Goal: Transaction & Acquisition: Purchase product/service

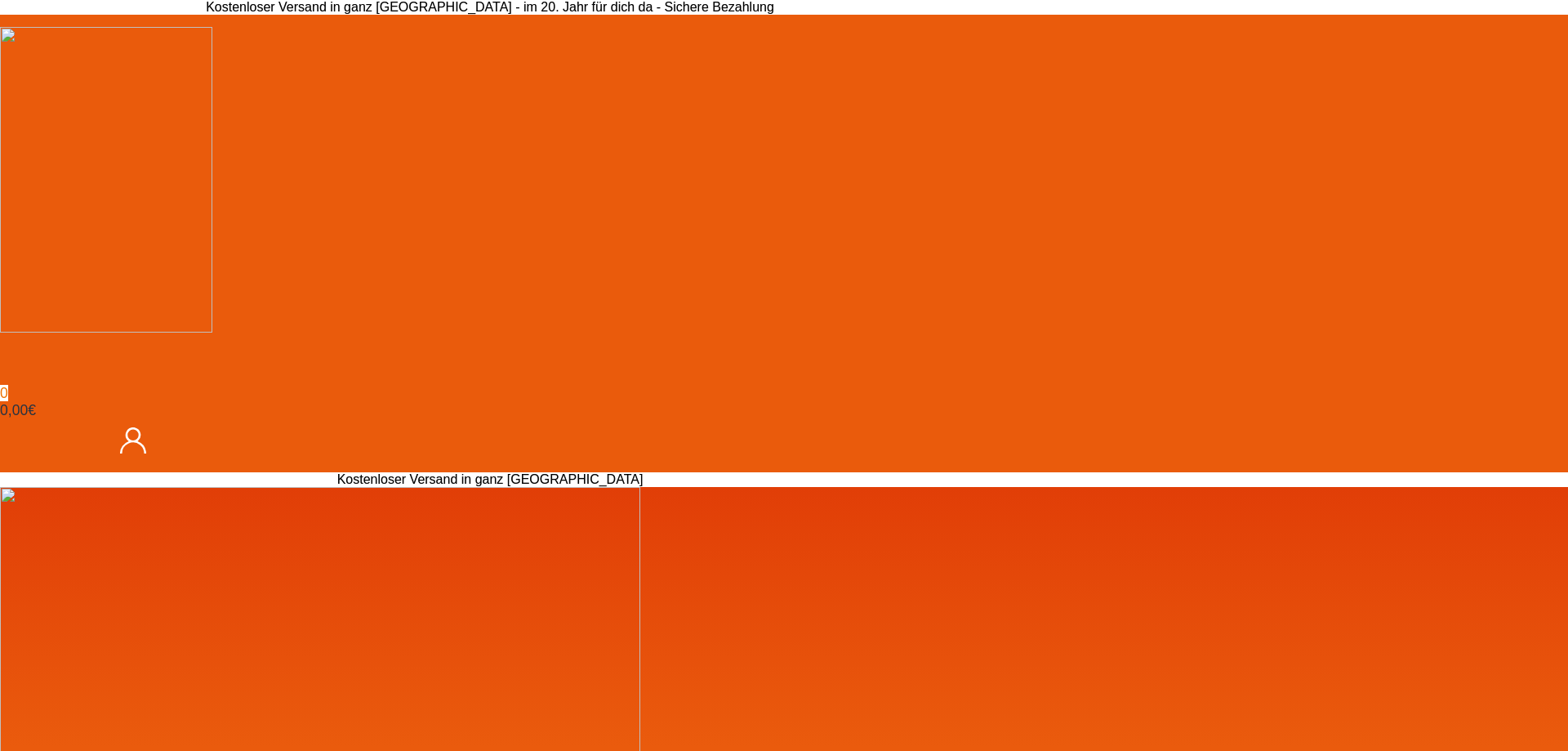
click at [146, 427] on icon at bounding box center [132, 440] width 26 height 26
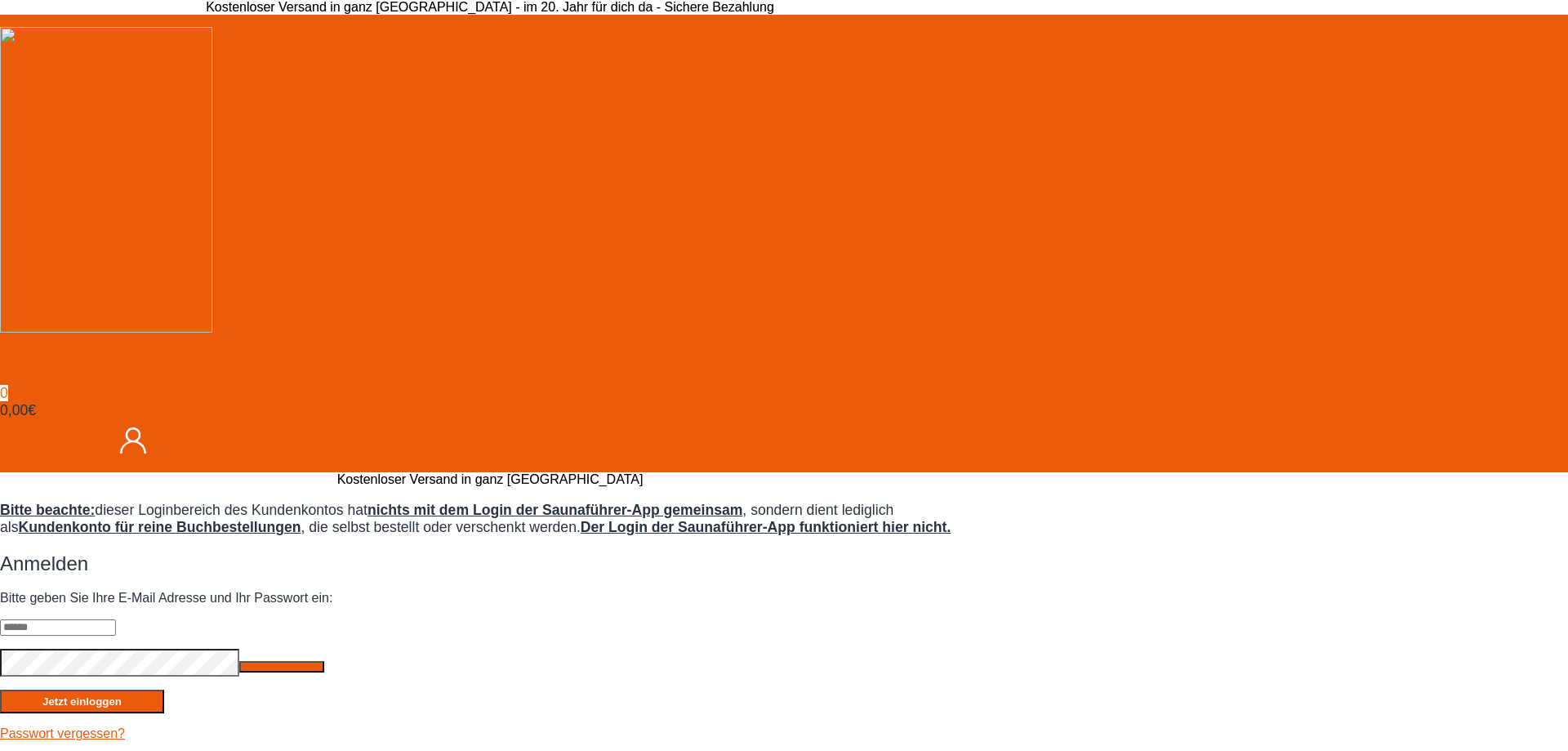
click at [758, 582] on div "Bitte beachte: dieser Loginbereich des Kundenkontos hat nichts mit dem Login de…" at bounding box center [490, 690] width 980 height 378
click at [254, 502] on section "Bitte beachte: dieser Loginbereich des Kundenkontos hat nichts mit dem Login de…" at bounding box center [784, 690] width 1568 height 378
click at [116, 620] on input "text" at bounding box center [58, 627] width 116 height 16
click at [307, 552] on div "Anmelden Bitte geben Sie Ihre E-Mail Adresse und Ihr Passwort ein: Jetzt einlog…" at bounding box center [490, 646] width 980 height 190
click at [116, 620] on input "text" at bounding box center [58, 627] width 116 height 16
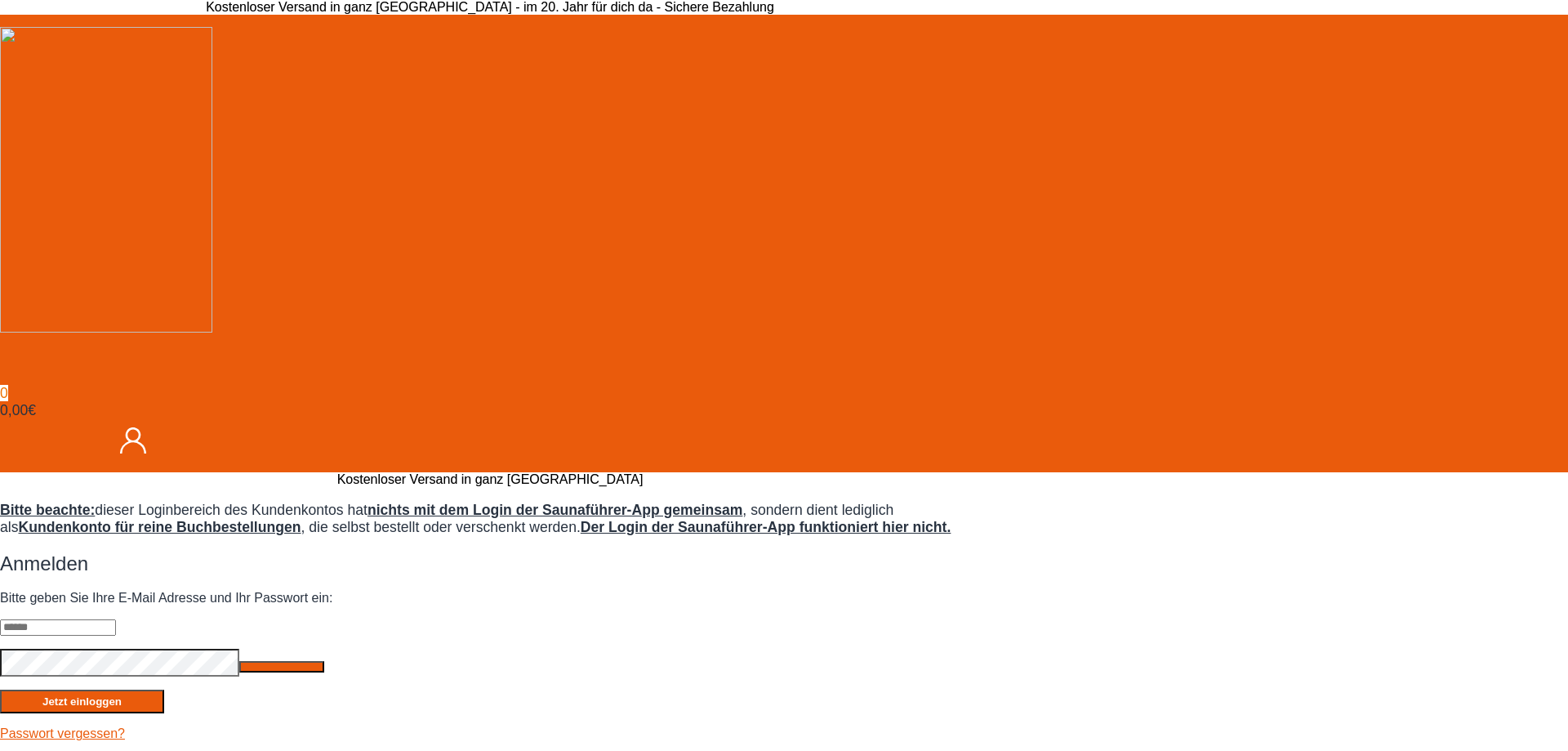
paste input "**********"
type input "**********"
click at [164, 689] on button "Jetzt einloggen" at bounding box center [82, 701] width 164 height 24
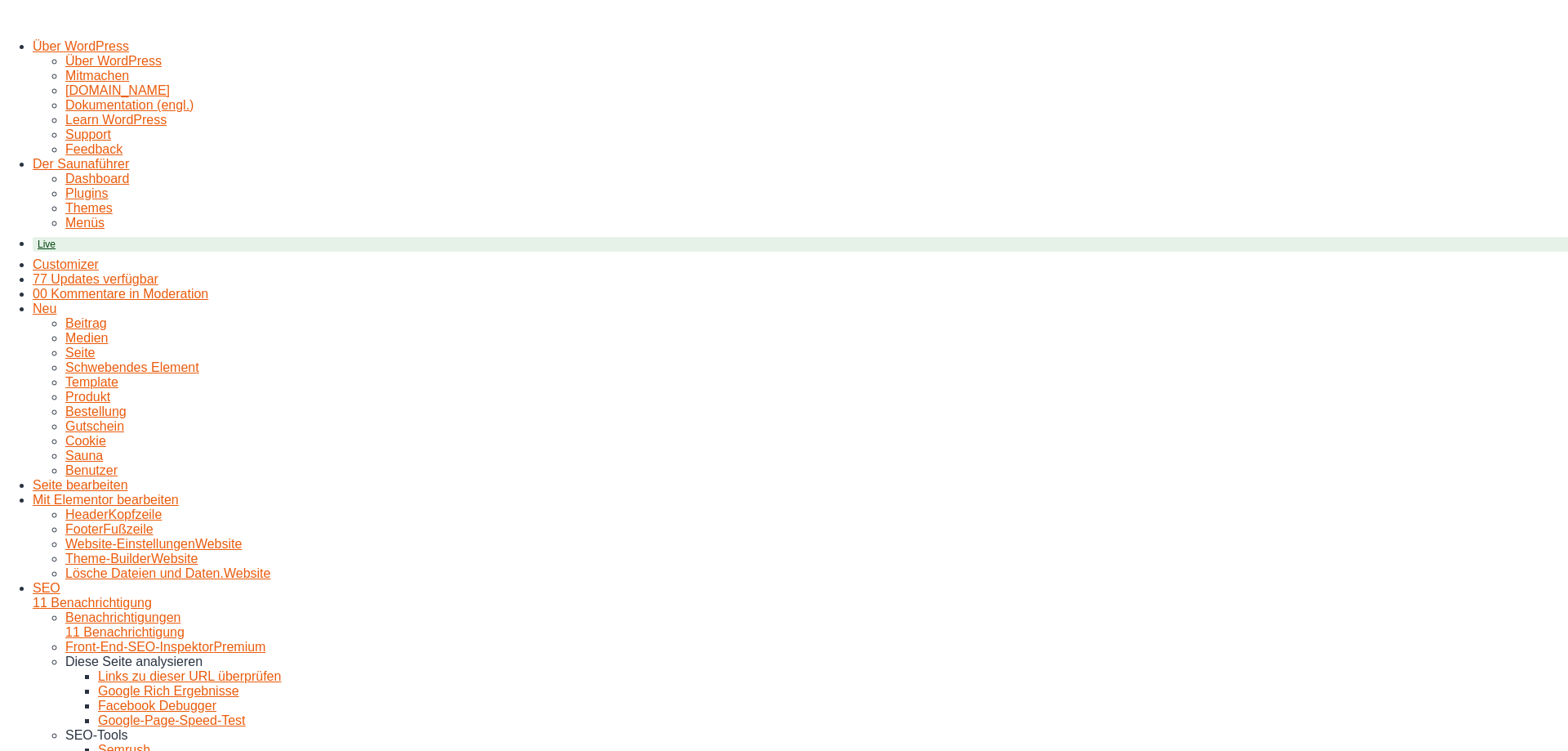
click at [93, 157] on link "Der Saunaführer" at bounding box center [81, 164] width 96 height 13
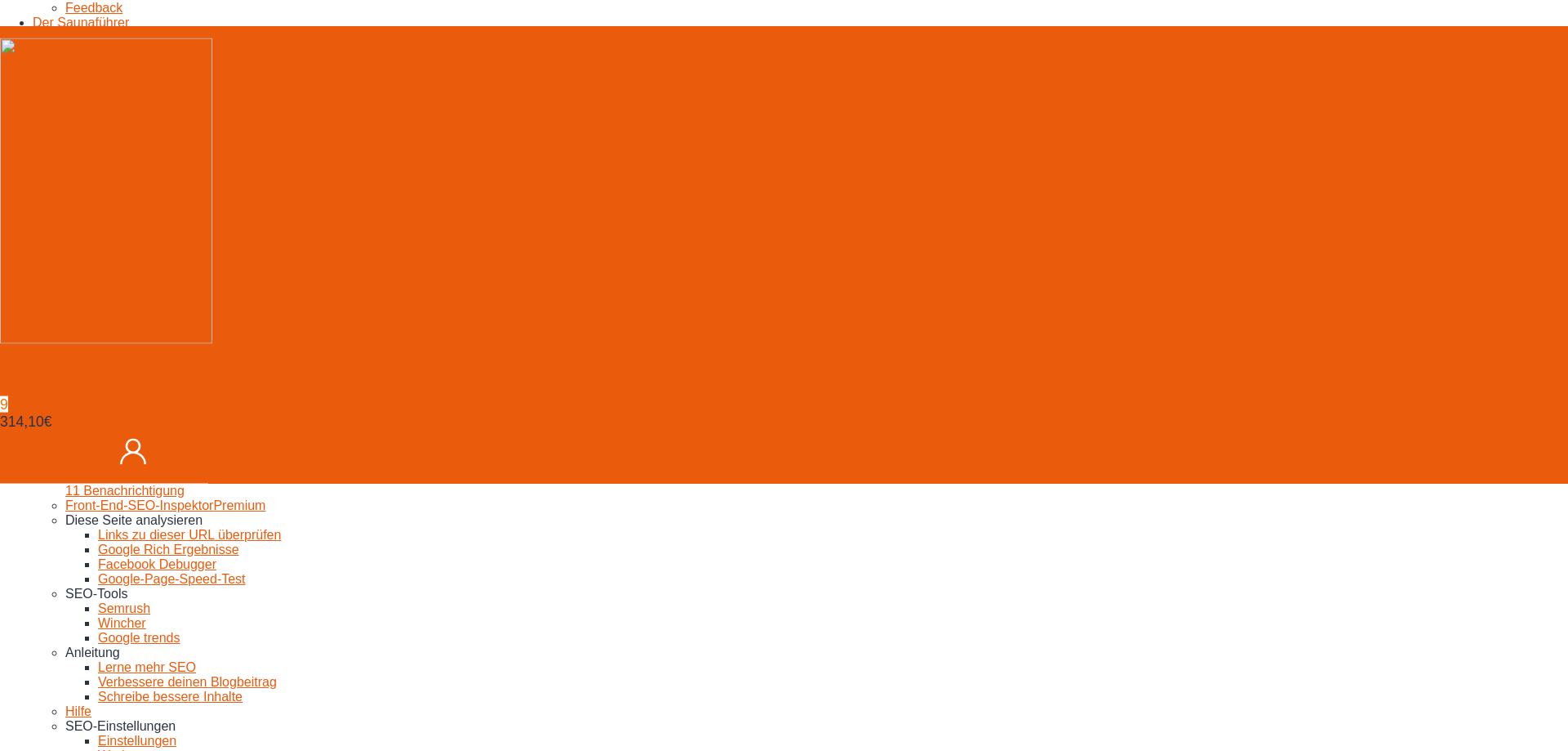
scroll to position [167, 0]
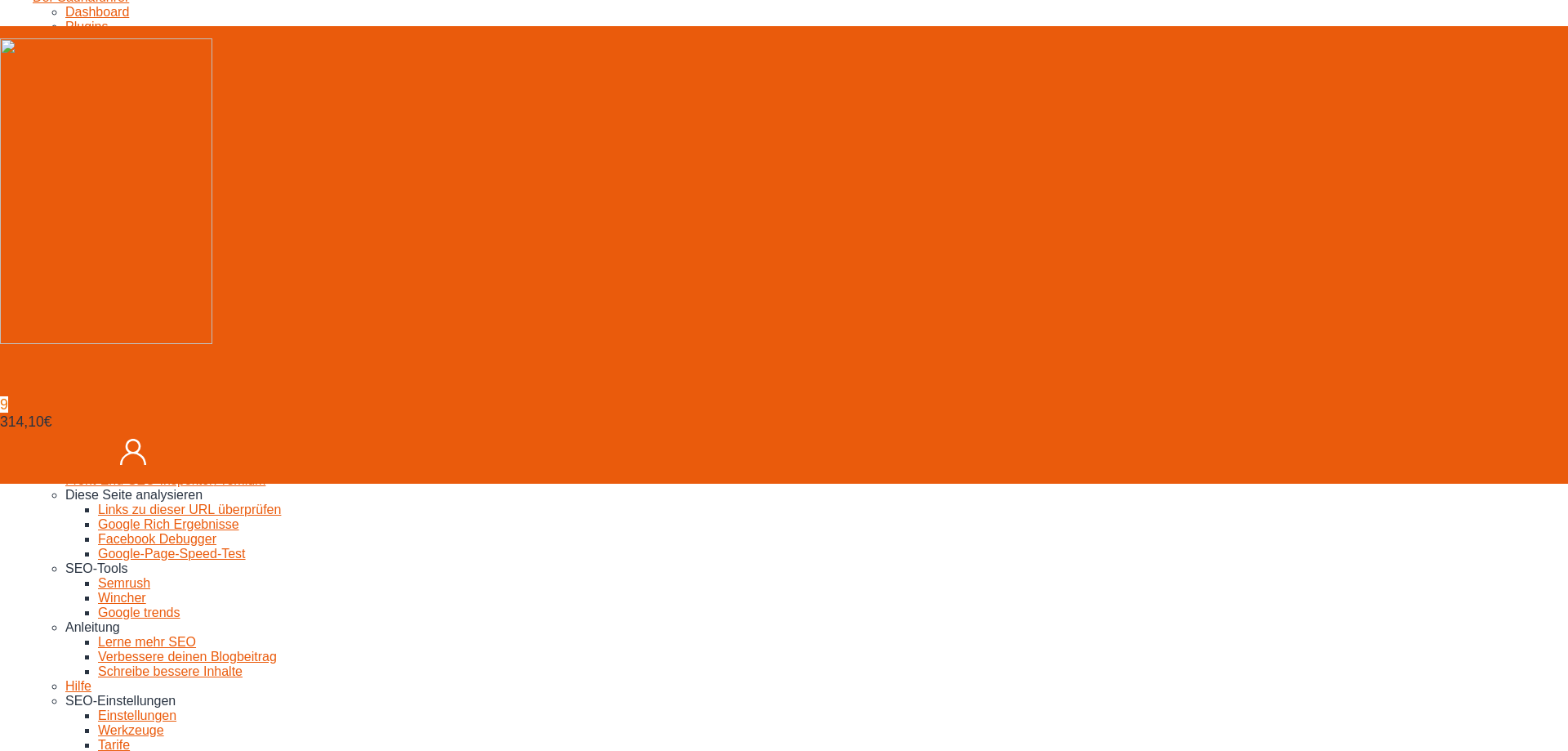
click at [8, 396] on span at bounding box center [8, 404] width 0 height 16
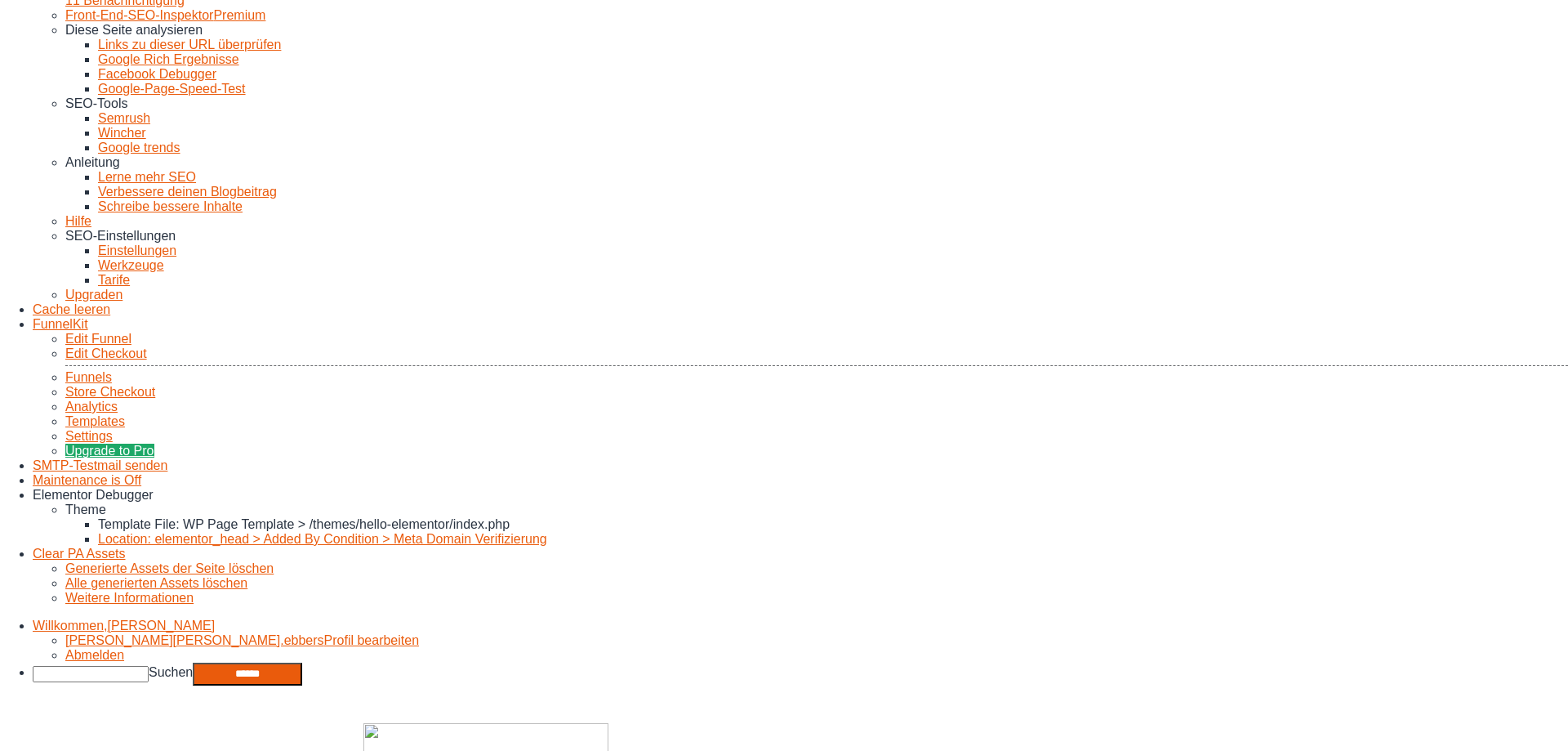
scroll to position [618, 0]
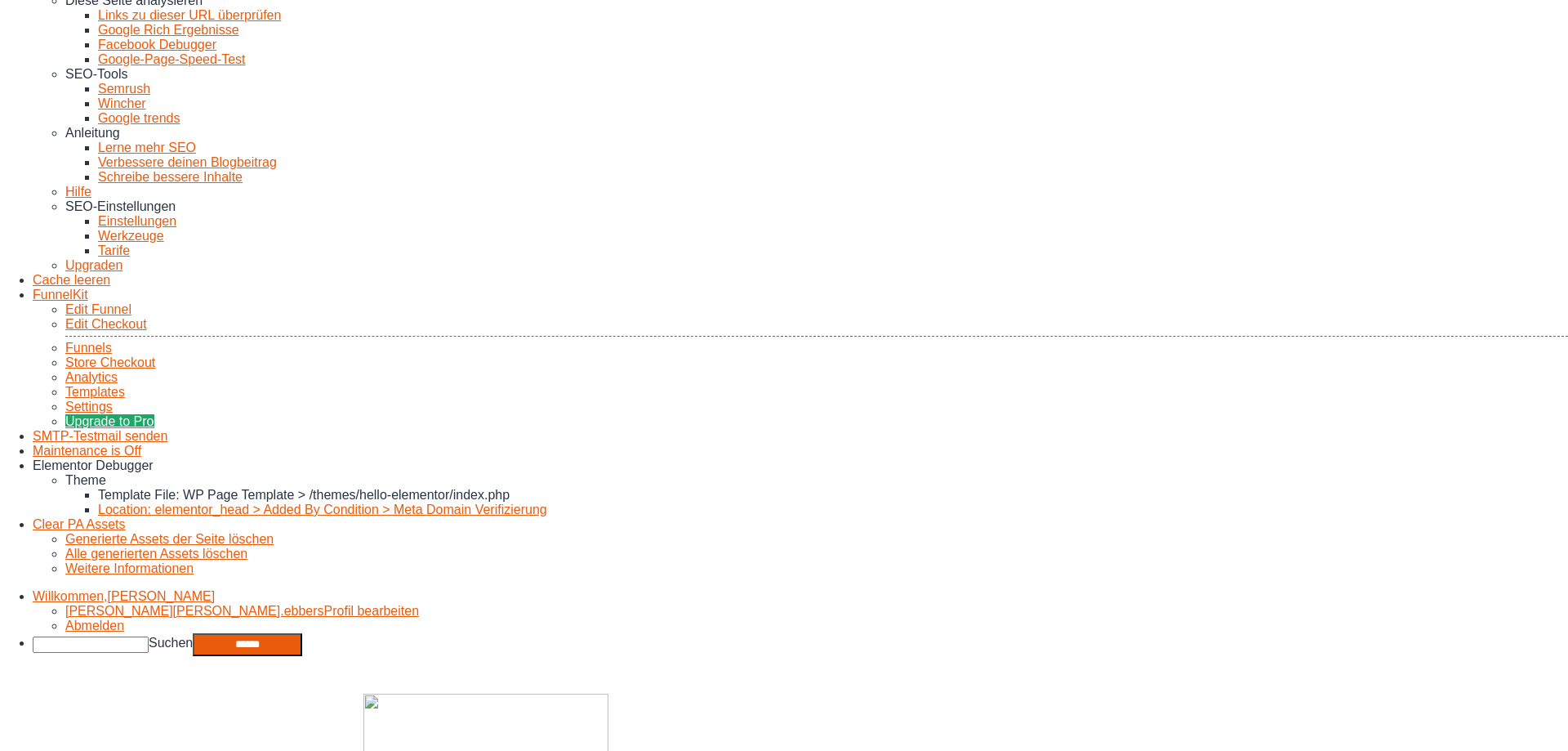
scroll to position [657, 0]
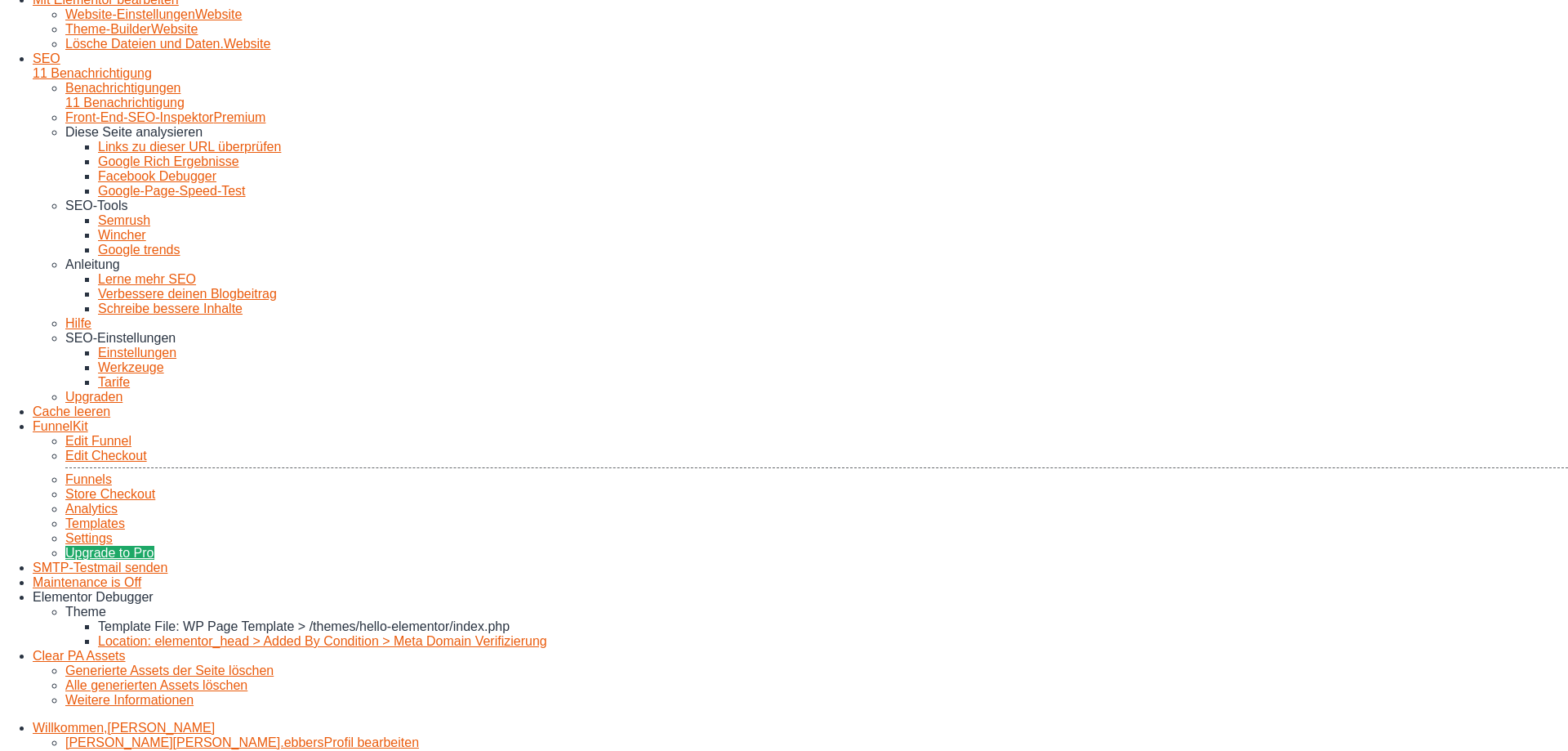
scroll to position [618, 0]
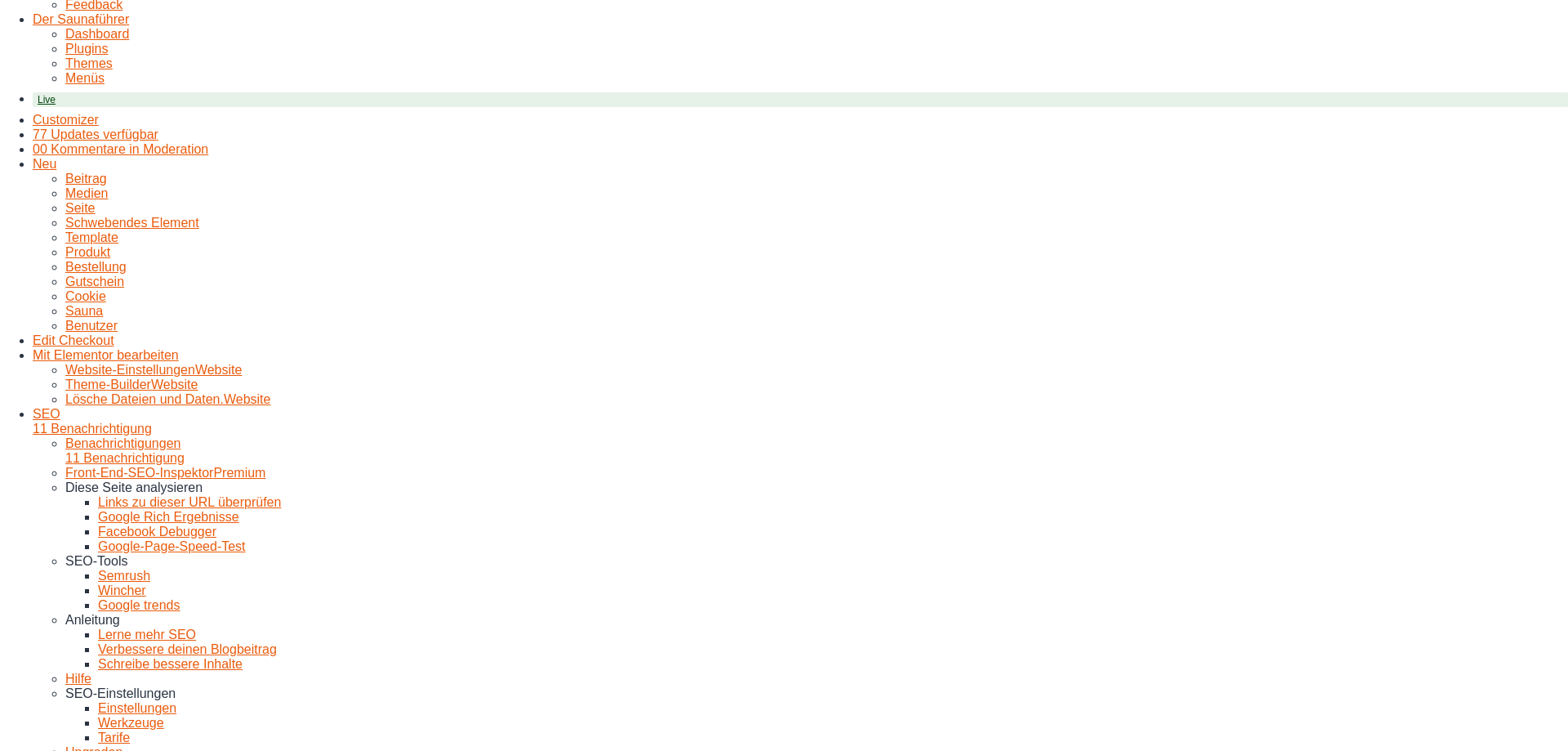
scroll to position [657, 0]
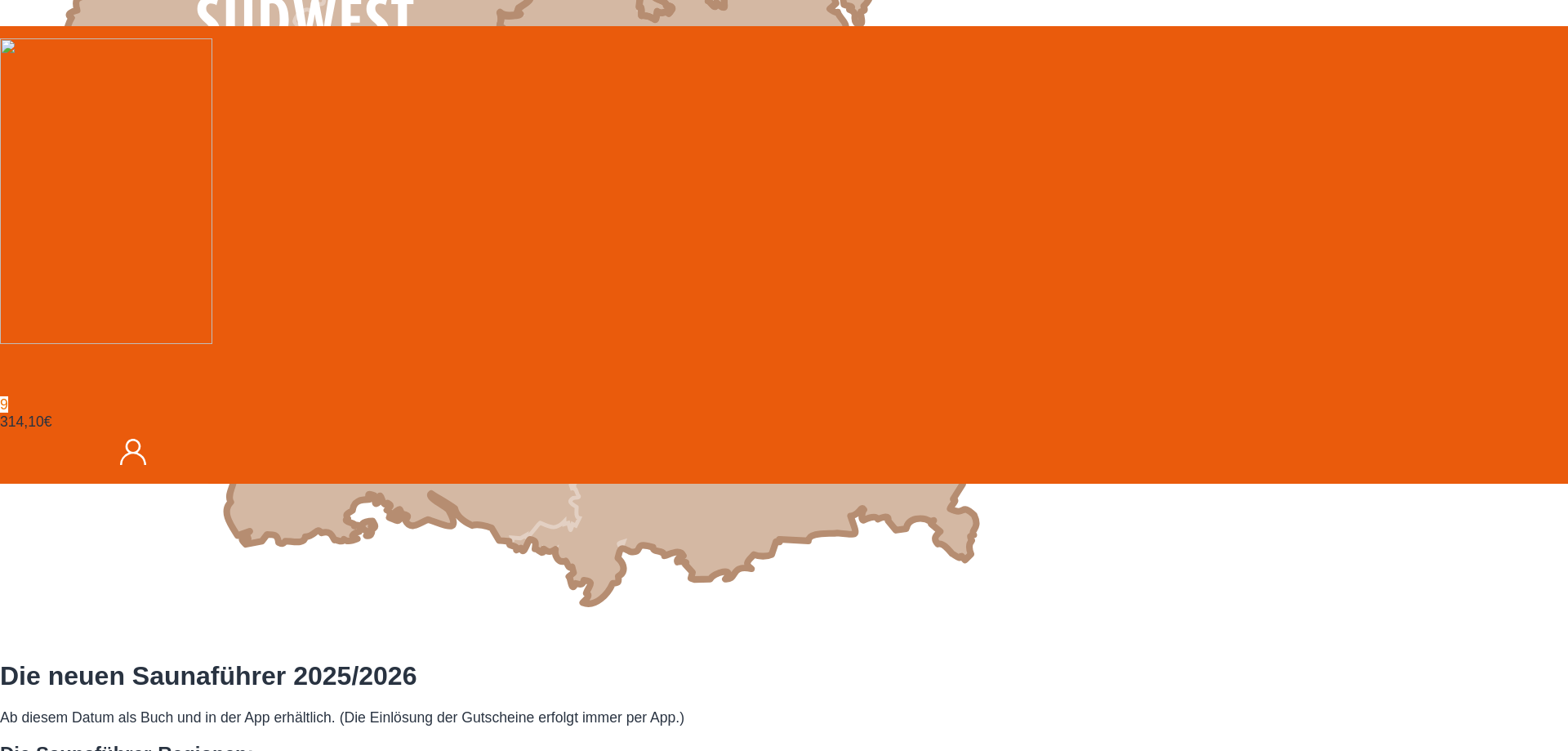
scroll to position [3256, 0]
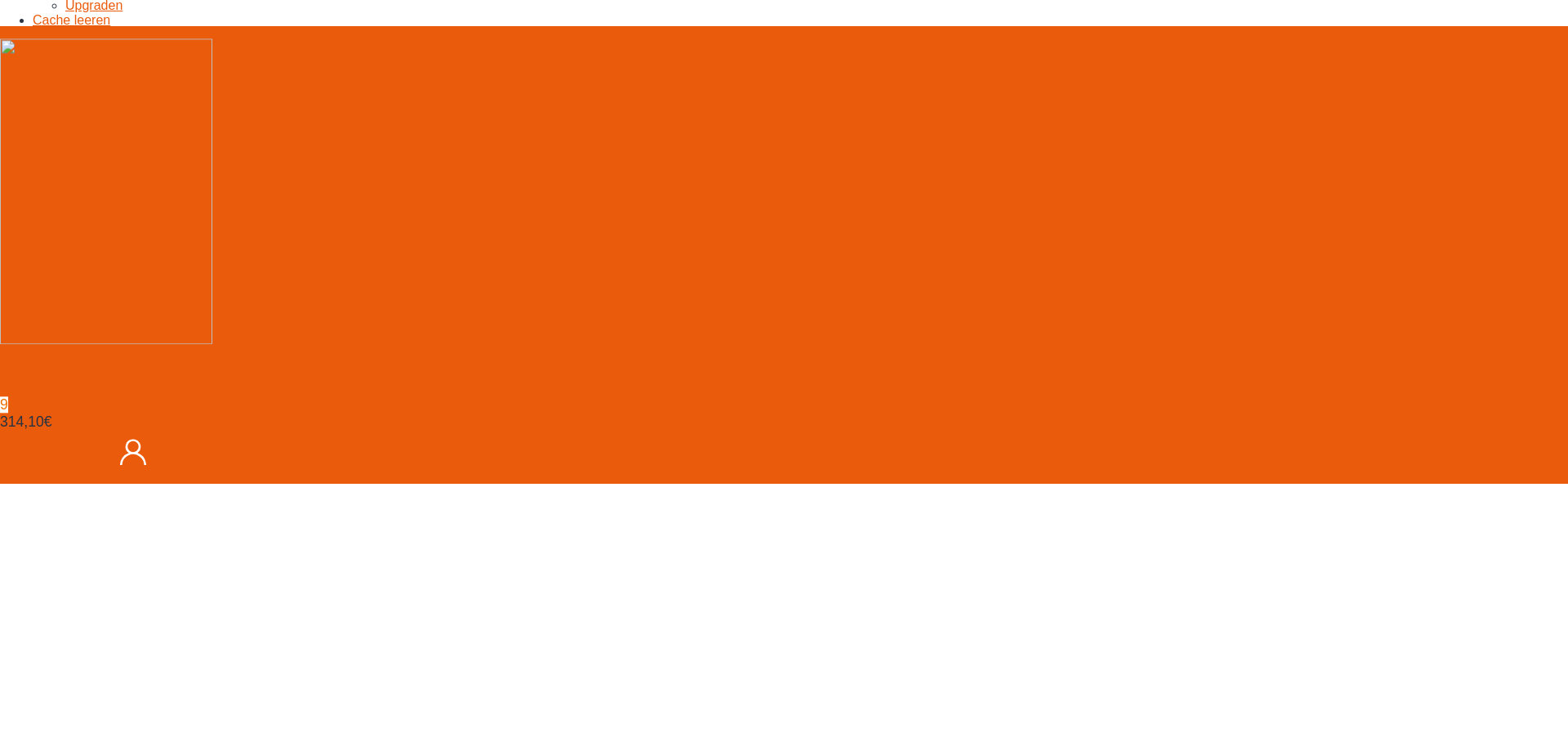
scroll to position [925, 0]
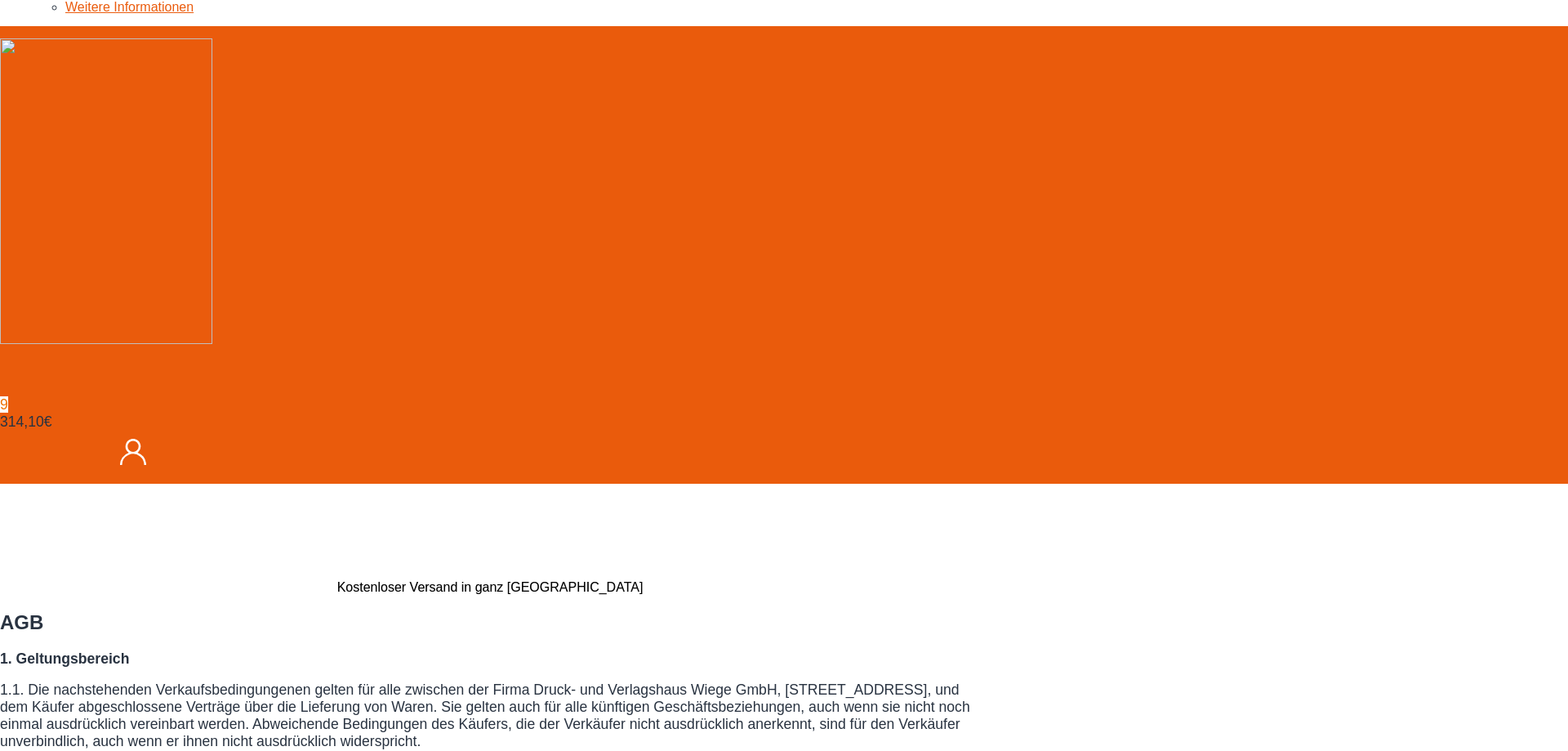
scroll to position [1796, 0]
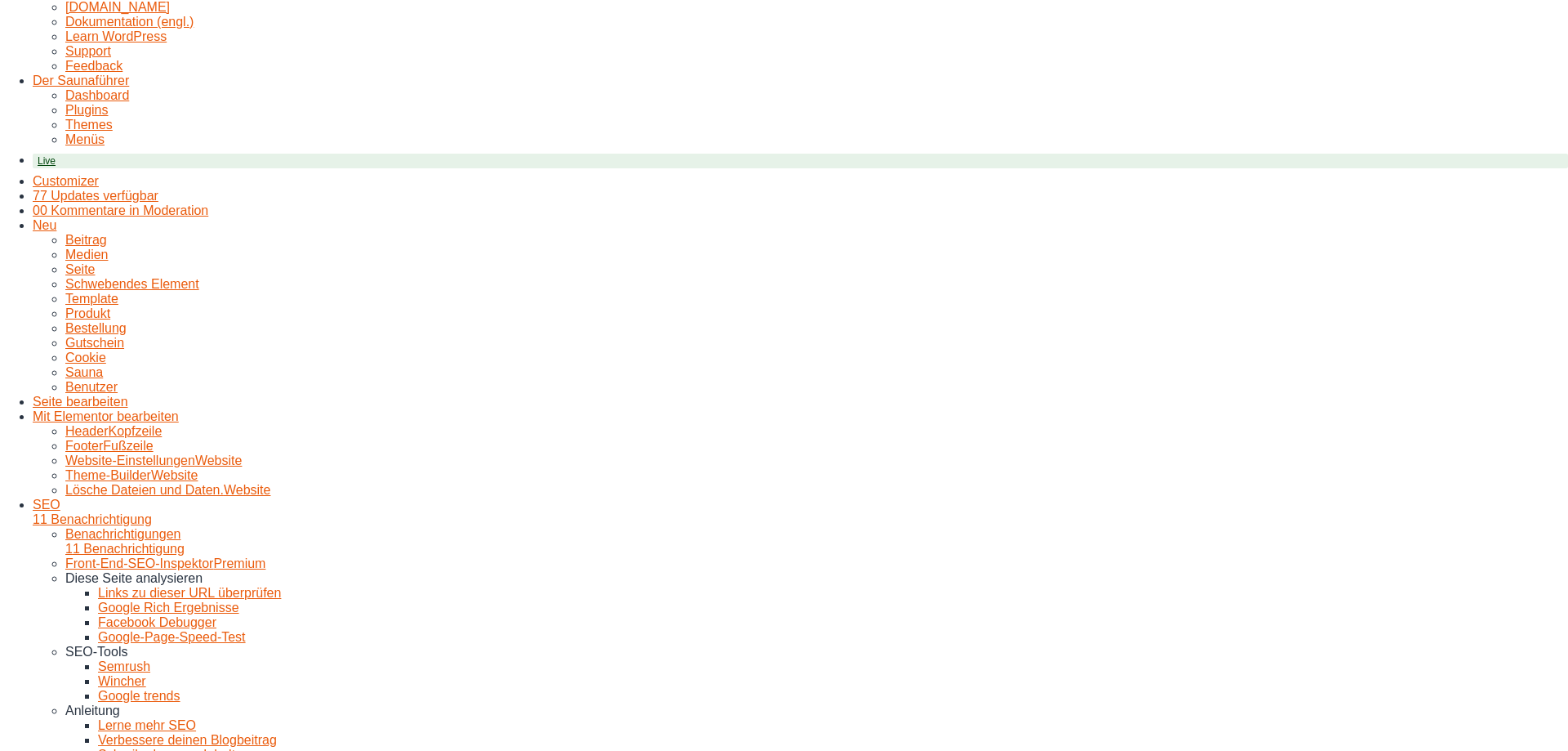
scroll to position [337, 0]
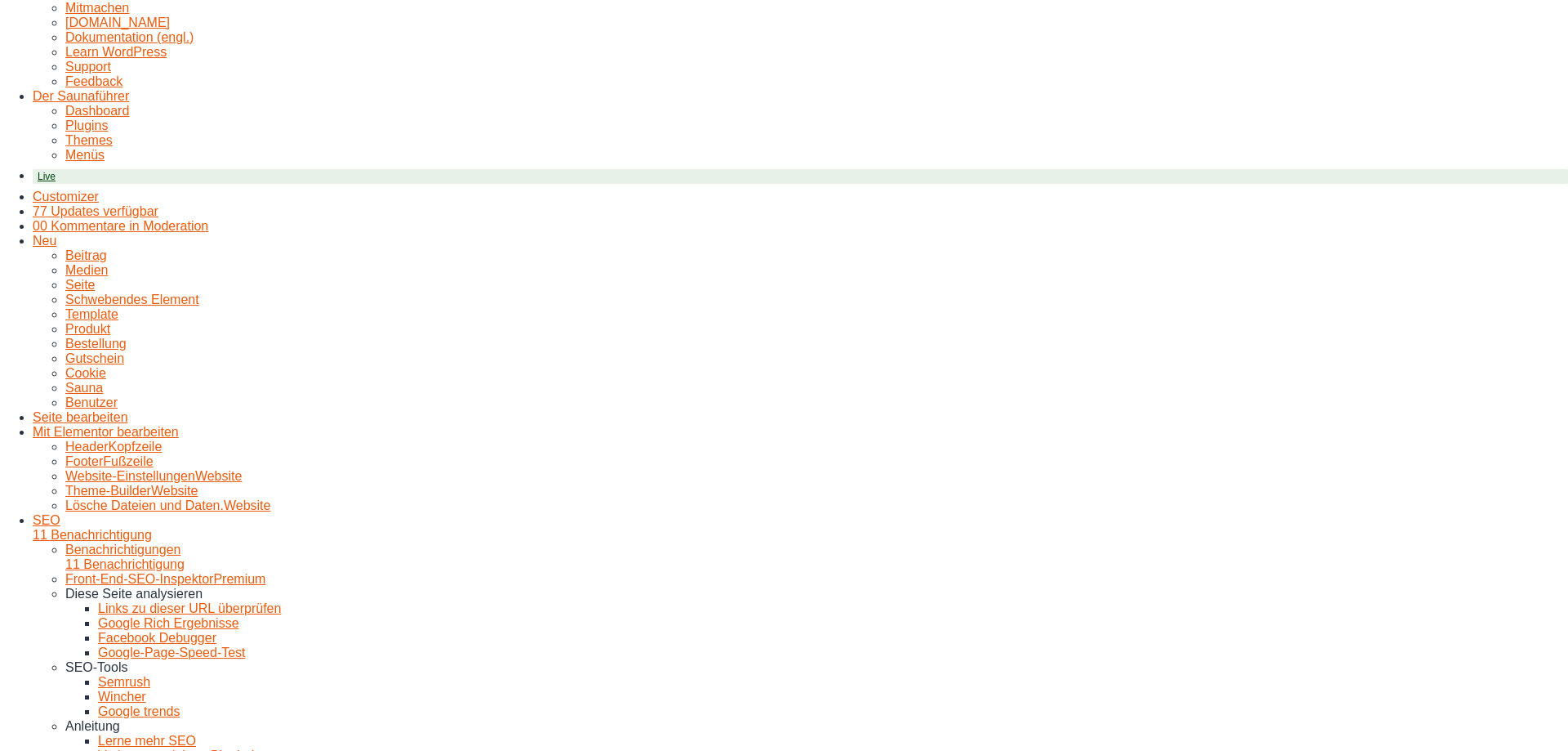
scroll to position [92, 0]
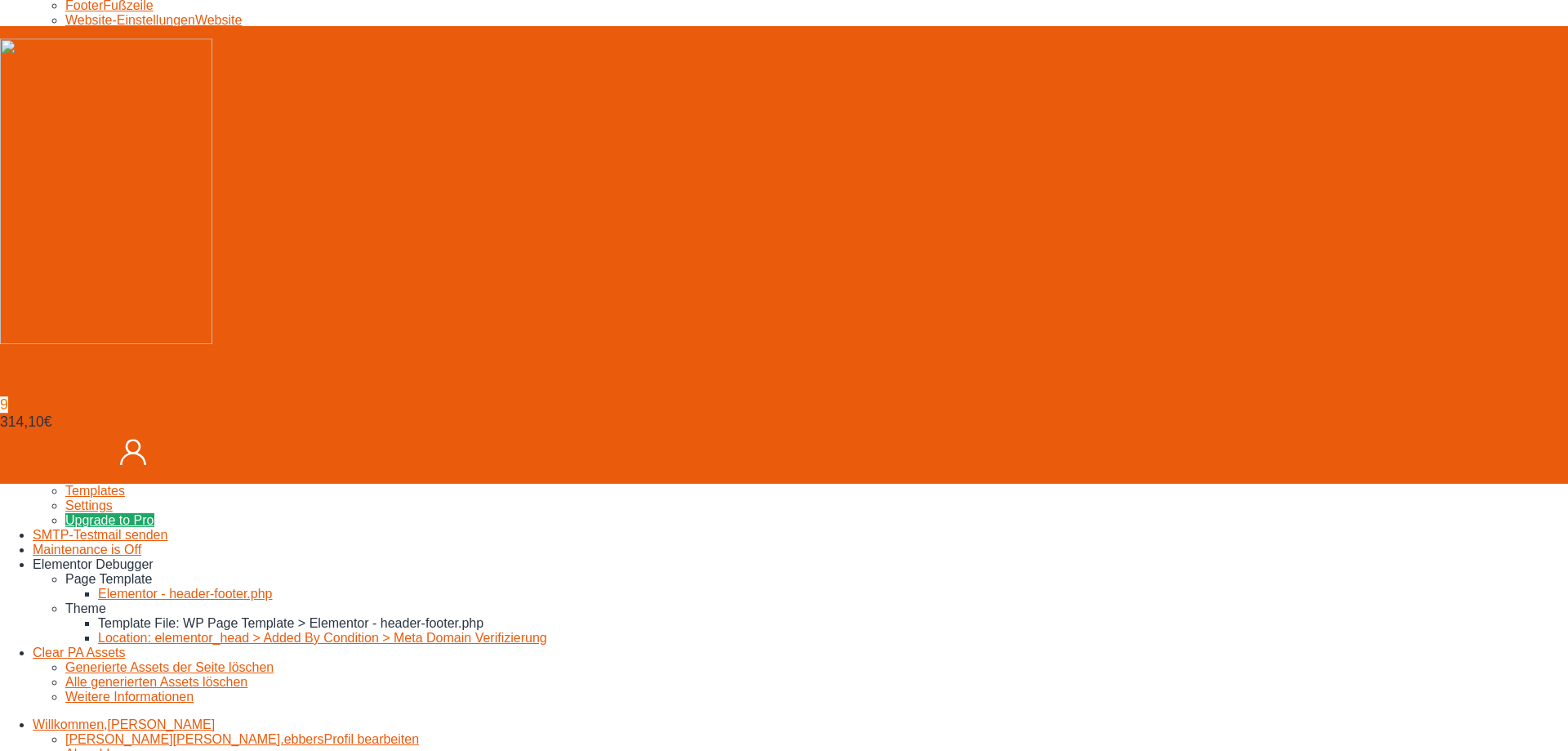
scroll to position [743, 0]
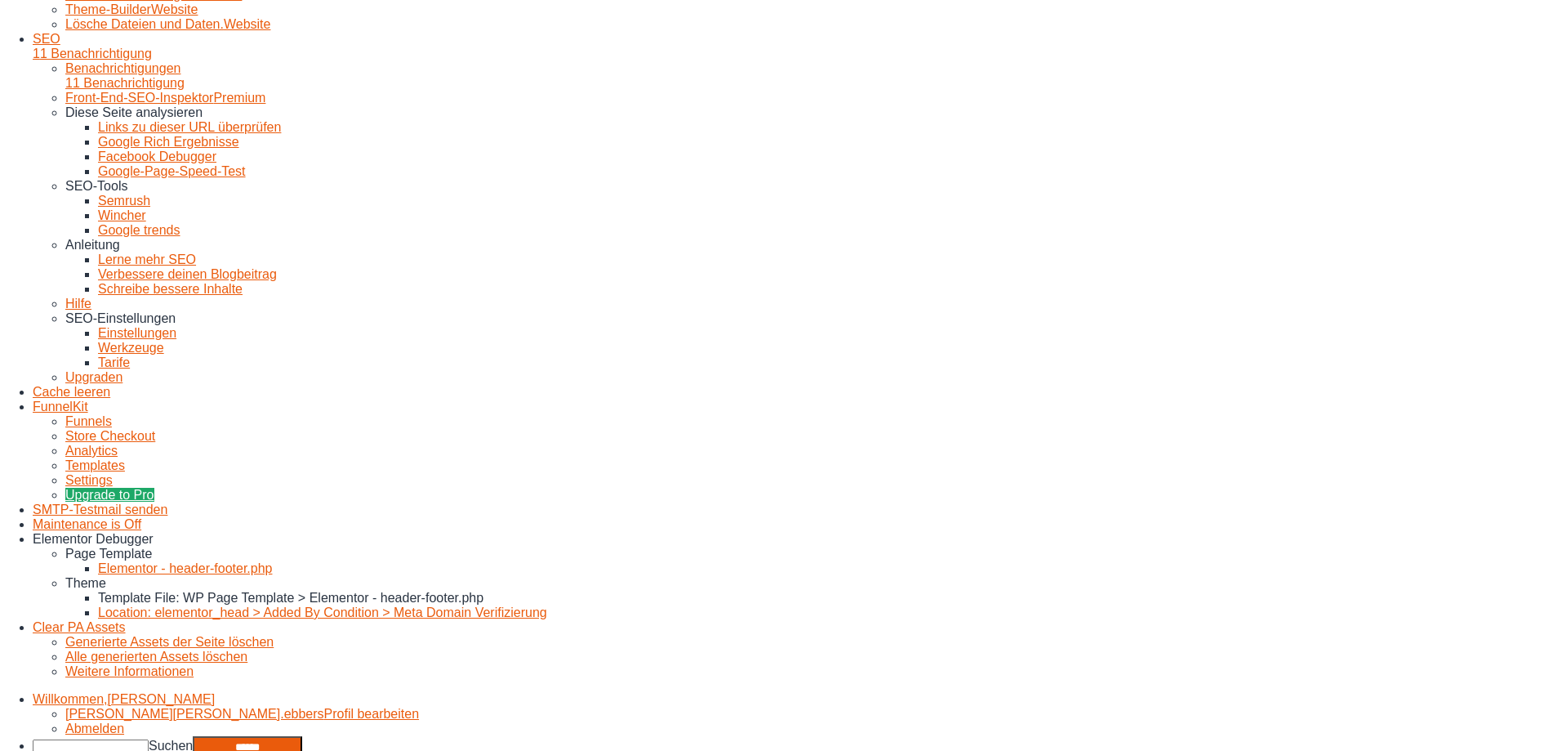
scroll to position [729, 0]
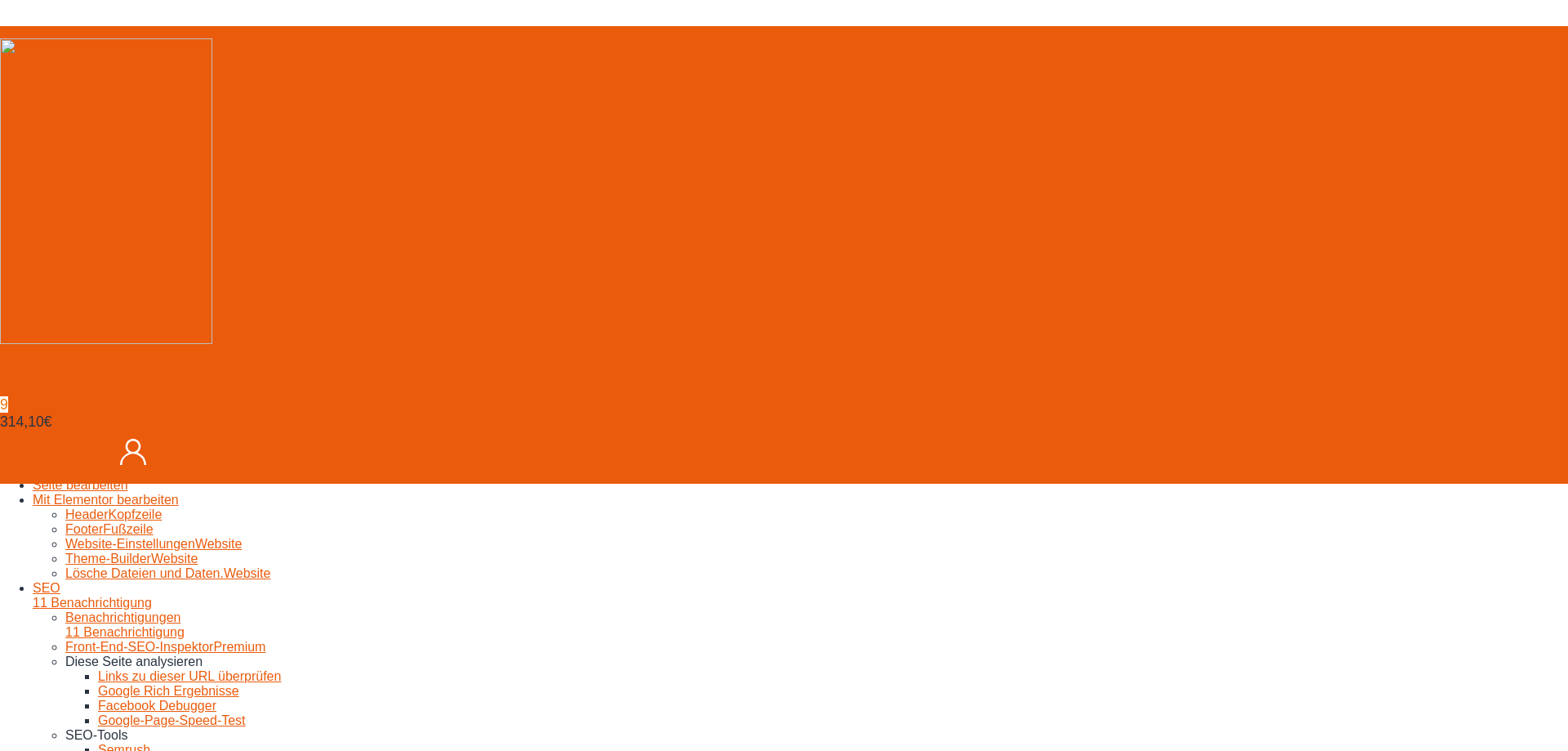
scroll to position [743, 0]
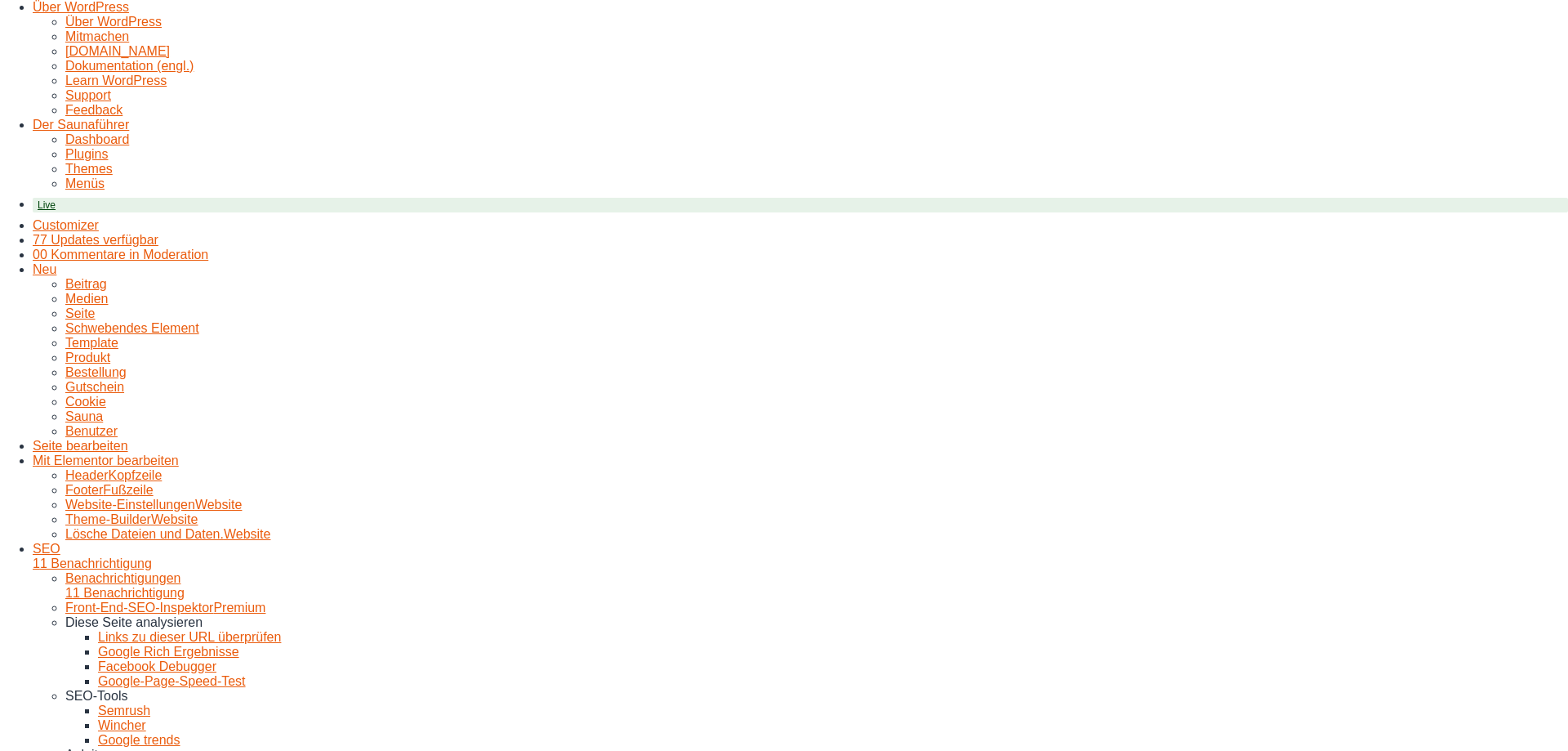
scroll to position [365, 0]
